Goal: Find specific page/section: Find specific page/section

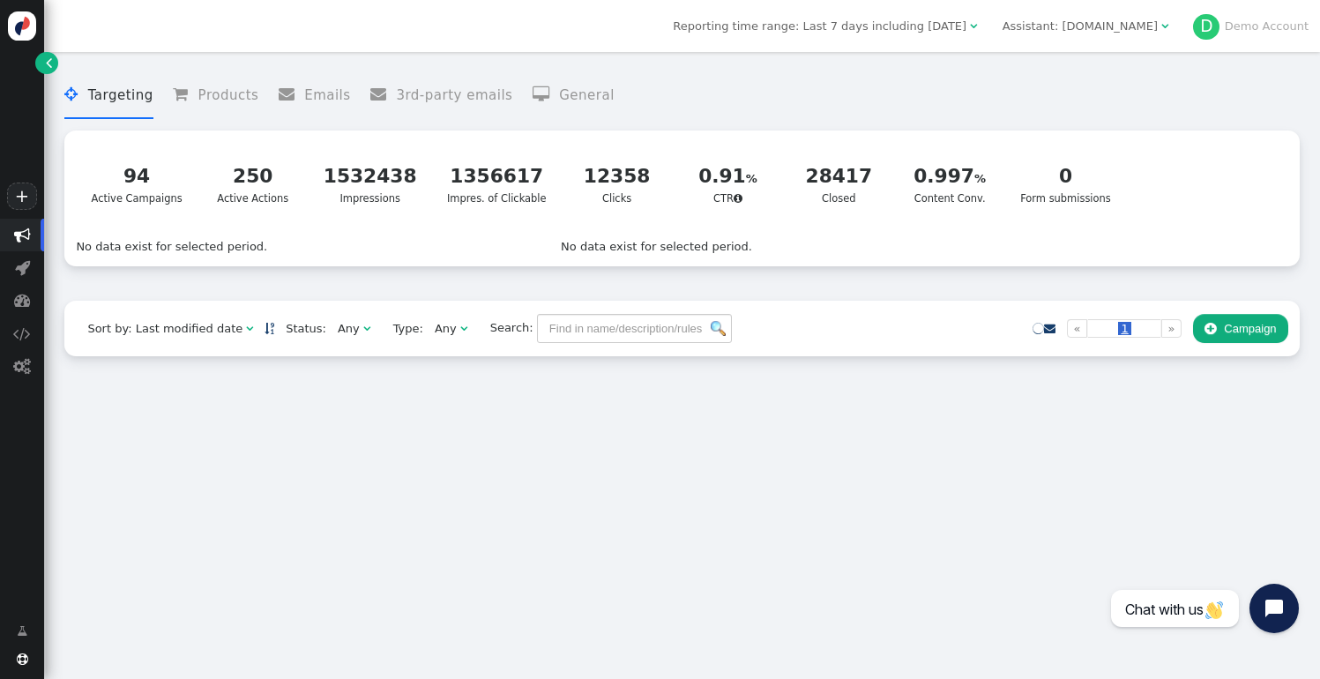
click at [1099, 26] on div "Assistant: mustdotravels.com" at bounding box center [1080, 27] width 155 height 18
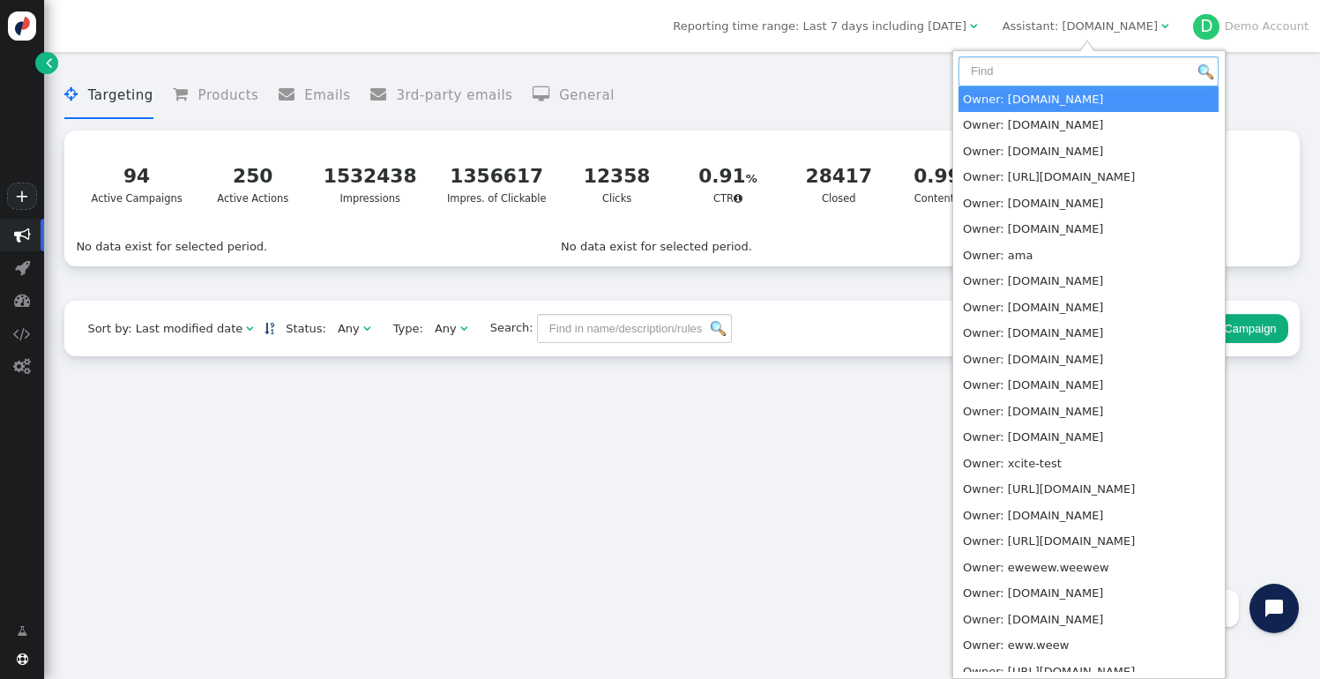
click at [1089, 69] on input "text" at bounding box center [1089, 71] width 260 height 30
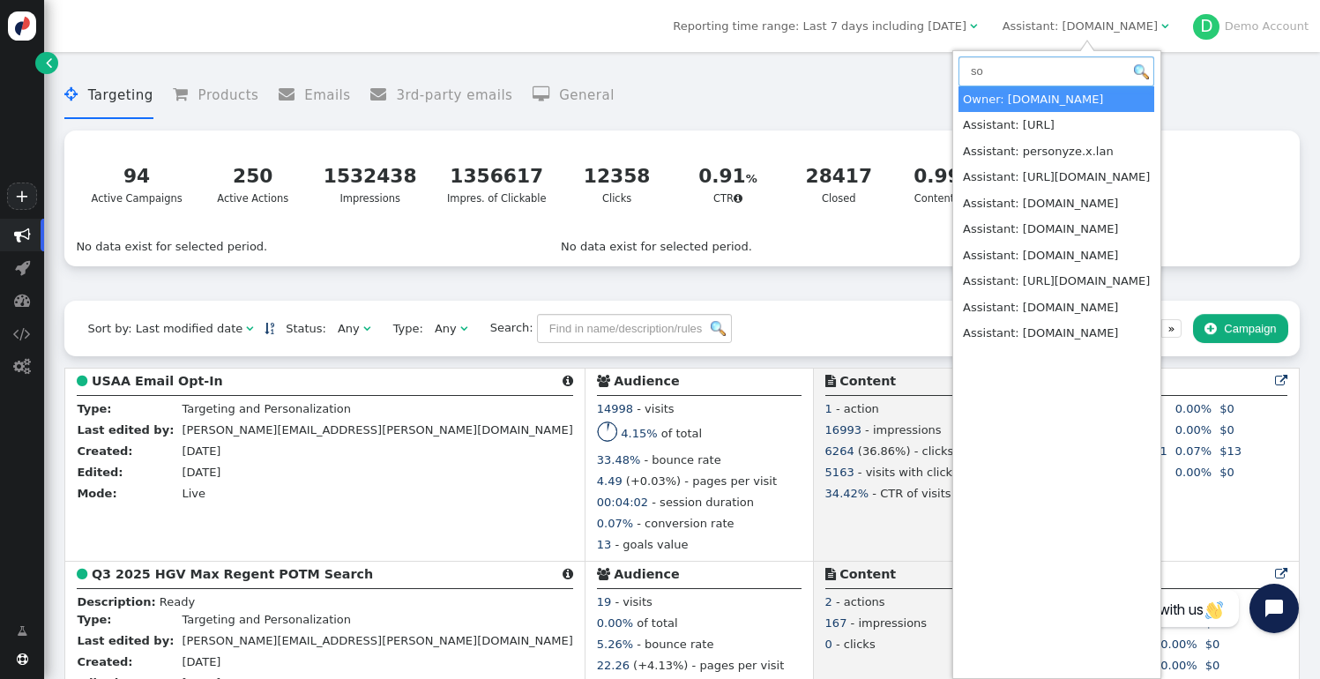
click at [1066, 78] on input "so" at bounding box center [1057, 71] width 196 height 30
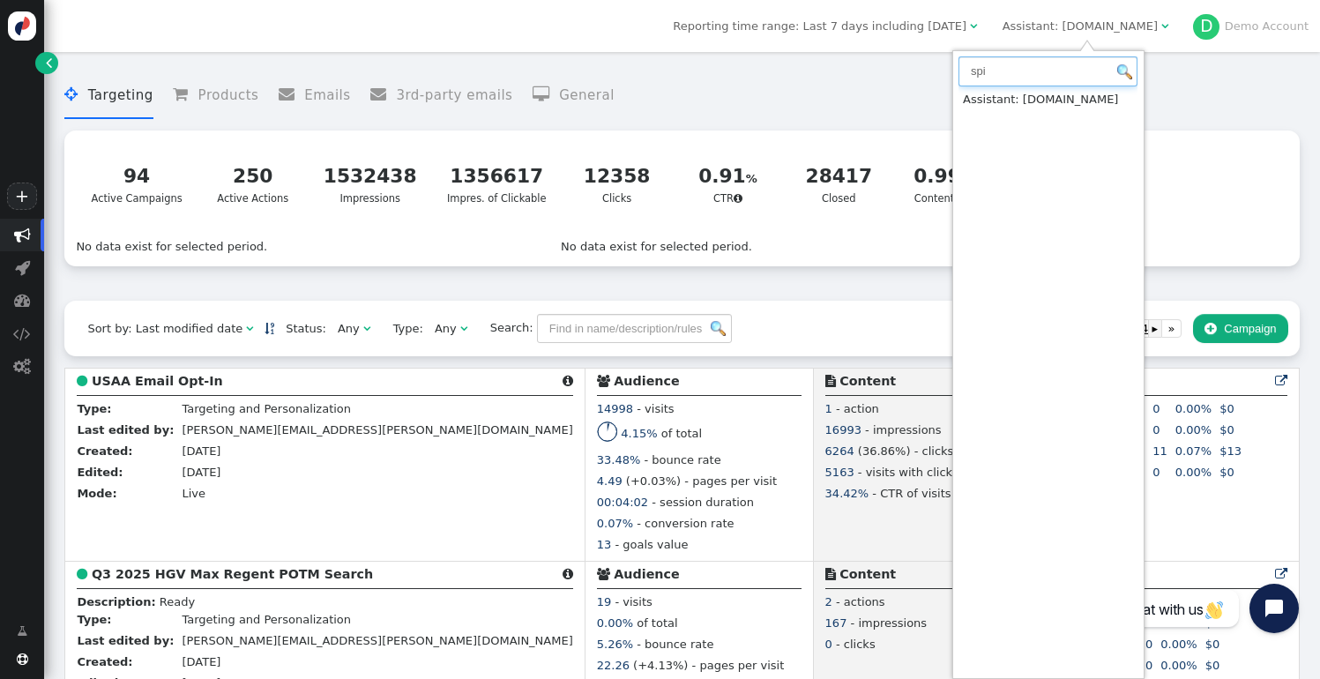
type input "spi"
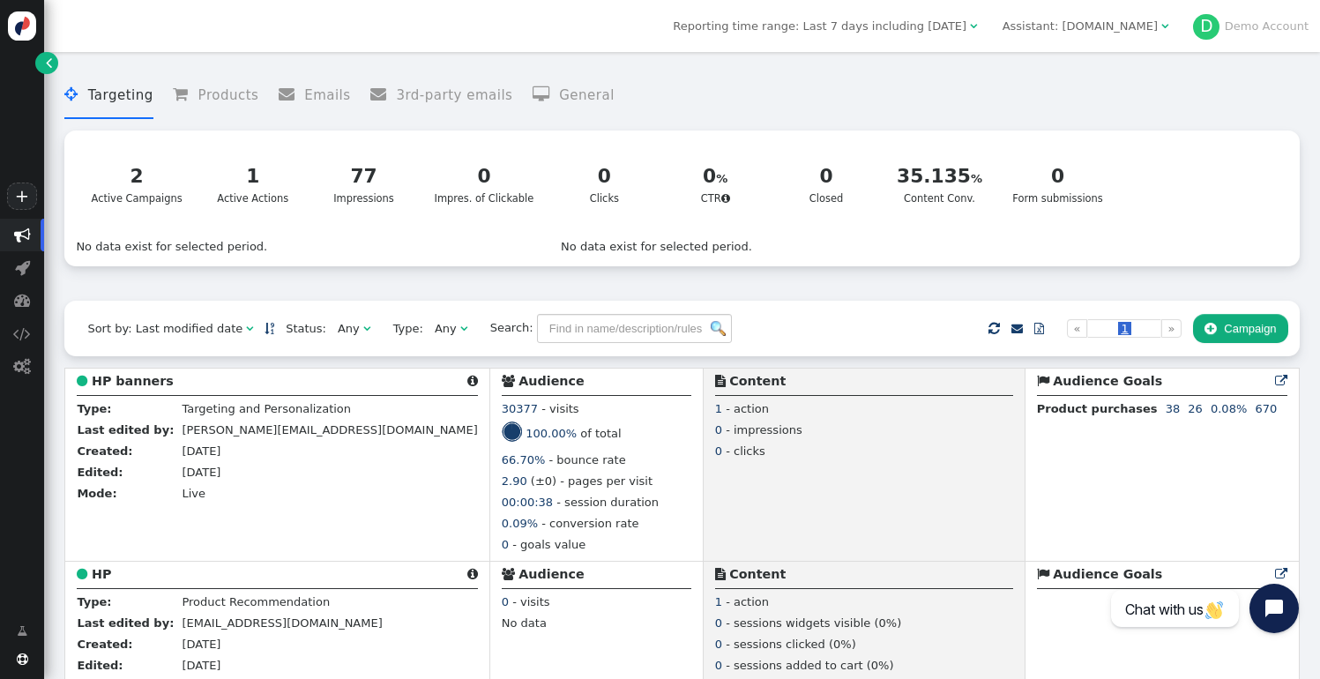
click at [228, 95] on li " Products" at bounding box center [216, 95] width 86 height 47
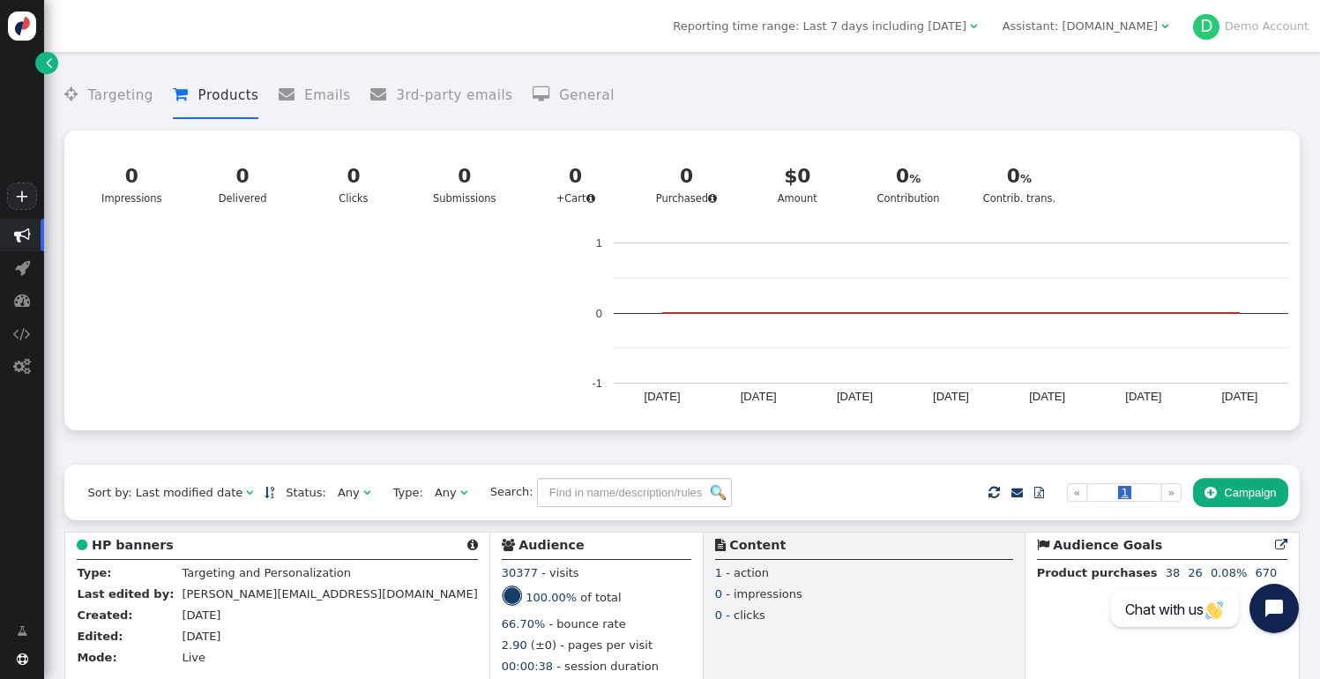
click at [1065, 19] on div "Assistant: spiraldirect.com" at bounding box center [1080, 27] width 155 height 18
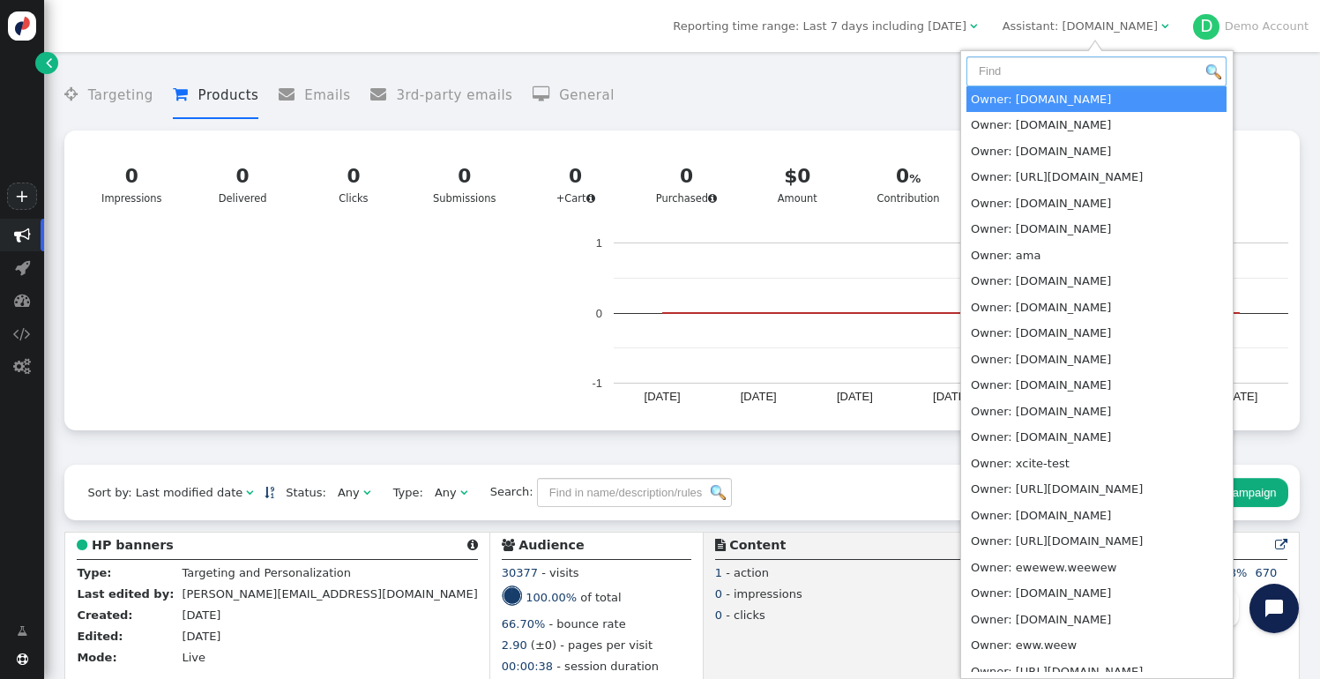
click at [1060, 64] on input "text" at bounding box center [1097, 71] width 260 height 30
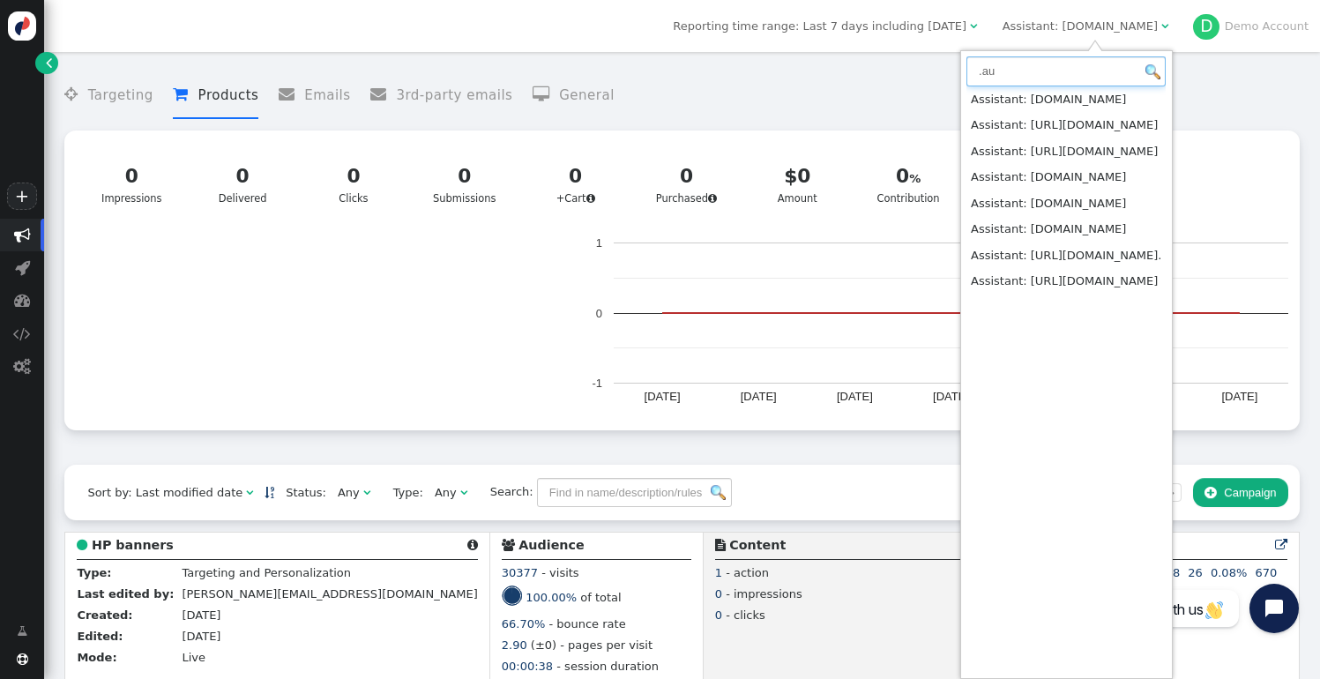
type input ".au"
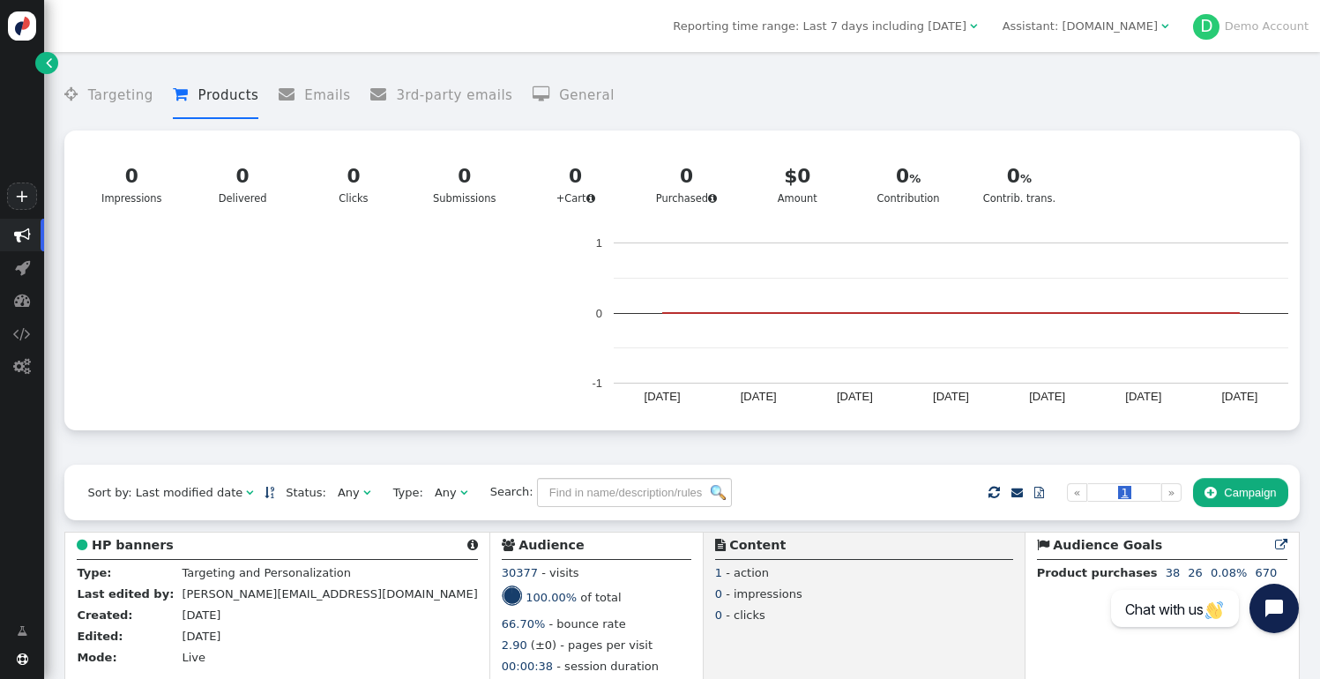
scroll to position [77, 0]
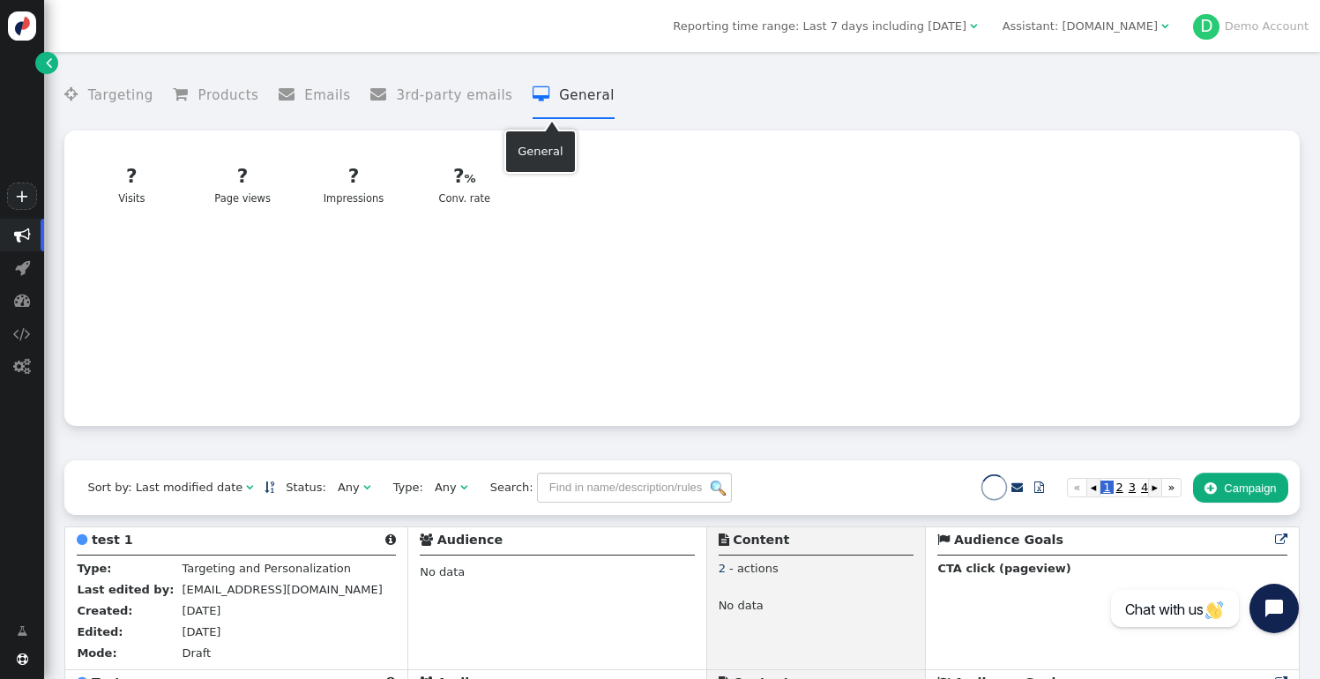
click at [566, 101] on li " General" at bounding box center [574, 95] width 82 height 47
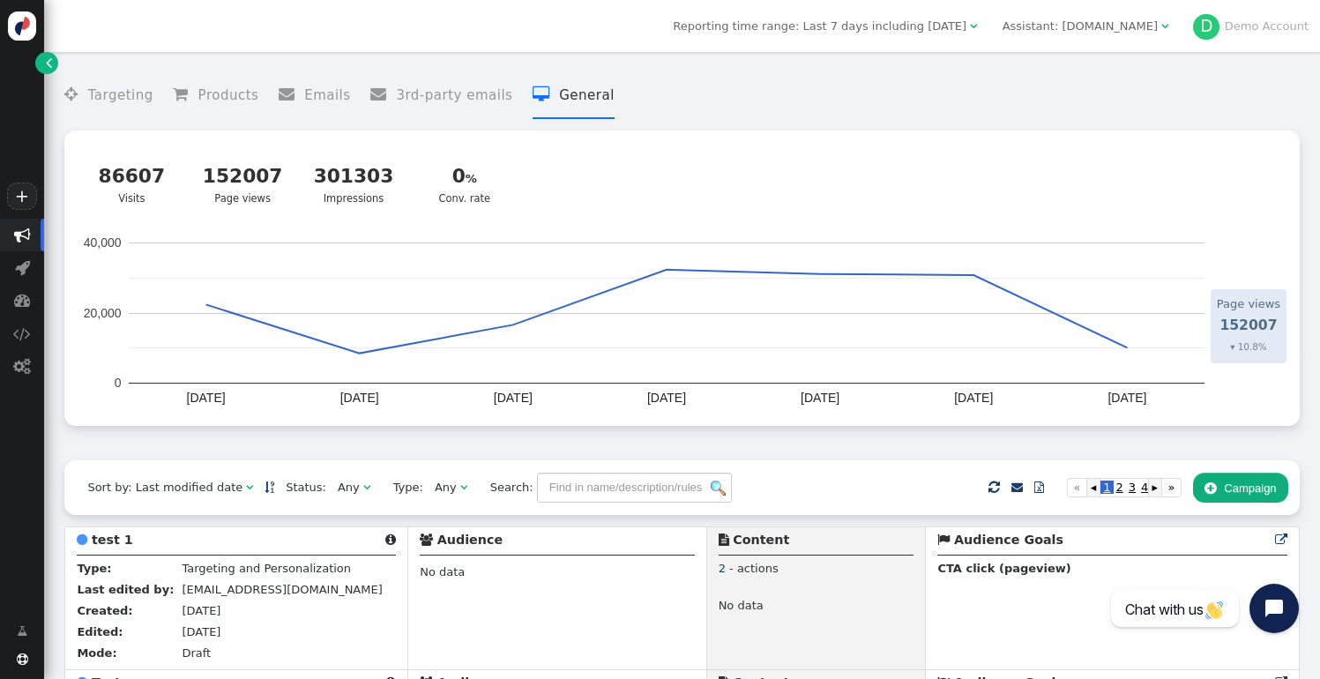
click at [937, 11] on div "Reporting time range: Last 7 days including [DATE]  Assistant: [DOMAIN_NAME] …" at bounding box center [682, 26] width 1276 height 52
click at [937, 19] on div "Reporting time range: Last 7 days including [DATE]" at bounding box center [820, 27] width 294 height 18
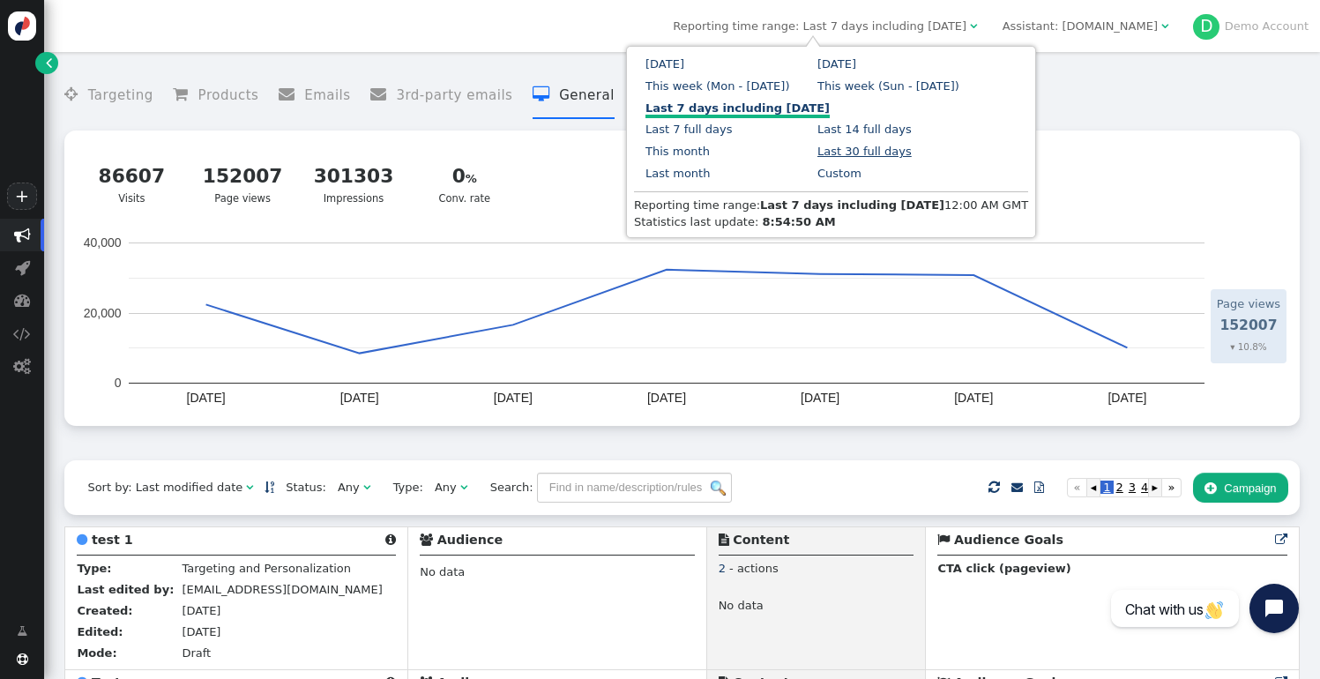
click at [852, 152] on link "Last 30 full days" at bounding box center [865, 151] width 94 height 13
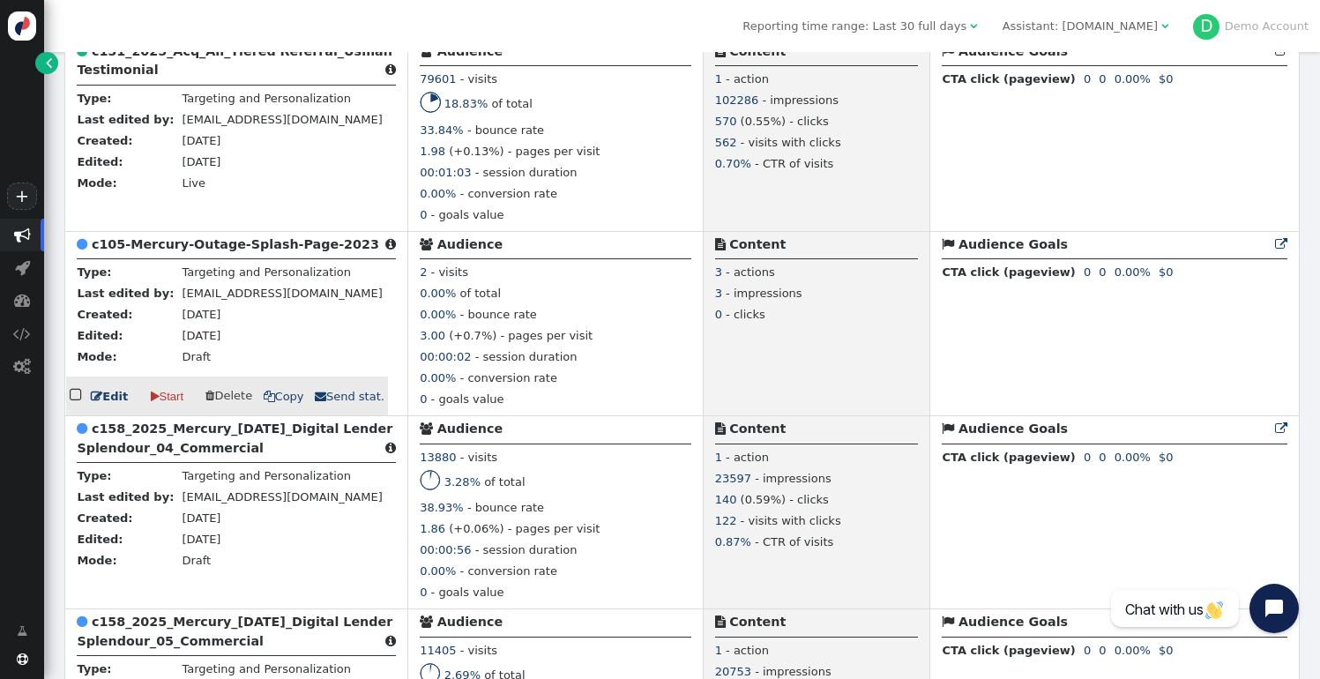
scroll to position [1923, 0]
